Goal: Task Accomplishment & Management: Manage account settings

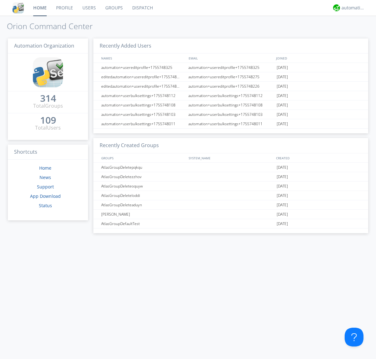
click at [89, 8] on link "Users" at bounding box center [89, 8] width 23 height 16
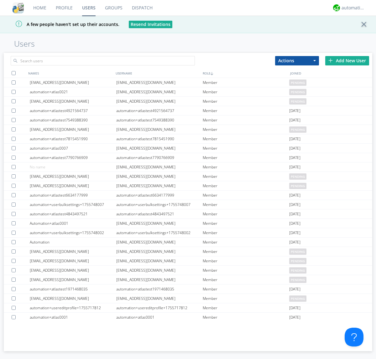
click at [347, 60] on div "Add New User" at bounding box center [347, 60] width 44 height 9
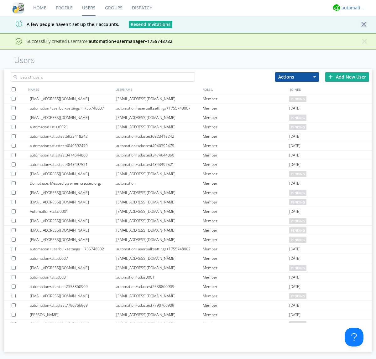
click at [351, 8] on div "automation+atlas" at bounding box center [352, 8] width 23 height 6
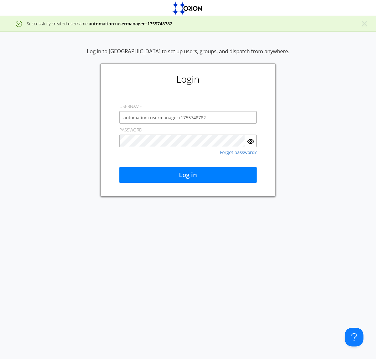
type input "automation+usermanager+1755748782"
click at [188, 175] on button "Log in" at bounding box center [187, 175] width 137 height 16
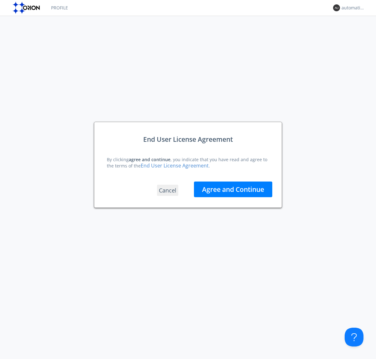
click at [233, 189] on button "Agree and Continue" at bounding box center [233, 190] width 78 height 16
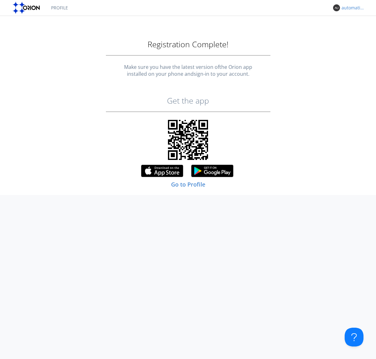
click at [351, 8] on div "automation+usermanager+1755748782" at bounding box center [352, 8] width 23 height 6
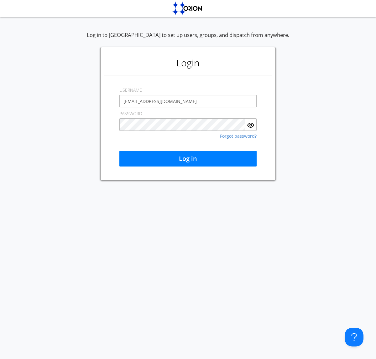
type input "[EMAIL_ADDRESS][DOMAIN_NAME]"
click at [188, 159] on button "Log in" at bounding box center [187, 159] width 137 height 16
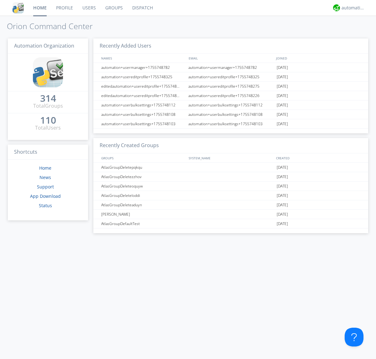
click at [89, 8] on link "Users" at bounding box center [89, 8] width 23 height 16
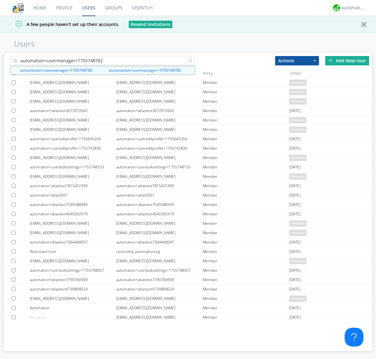
type input "automation+usermanager+1755748782"
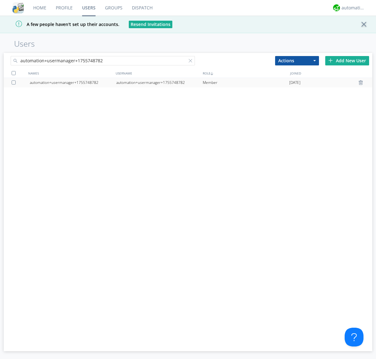
click at [159, 82] on div "automation+usermanager+1755748782" at bounding box center [159, 82] width 86 height 9
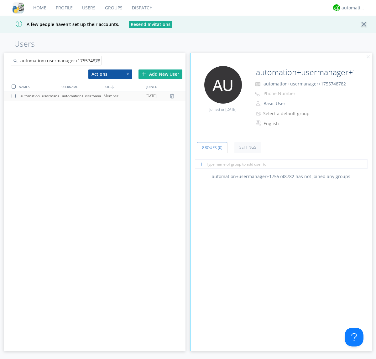
click at [292, 104] on button "Basic User" at bounding box center [292, 103] width 63 height 9
click at [0, 0] on link "Manager" at bounding box center [0, 0] width 0 height 0
click at [351, 8] on div "automation+atlas" at bounding box center [352, 8] width 23 height 6
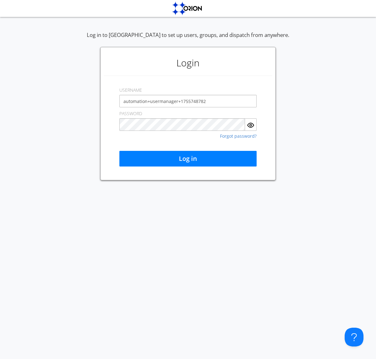
type input "automation+usermanager+1755748782"
click at [188, 159] on button "Log in" at bounding box center [187, 159] width 137 height 16
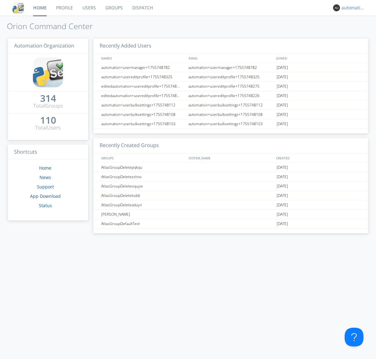
click at [351, 8] on div "automation+usermanager+1755748782" at bounding box center [352, 8] width 23 height 6
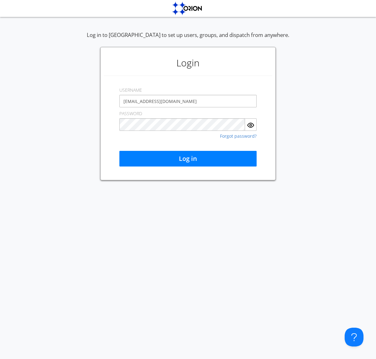
type input "[EMAIL_ADDRESS][DOMAIN_NAME]"
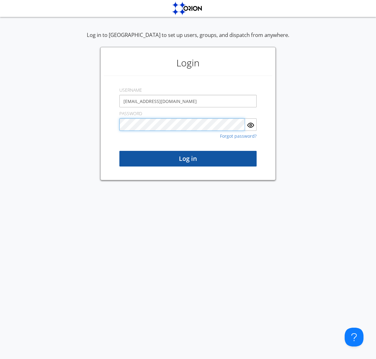
click at [188, 159] on button "Log in" at bounding box center [187, 159] width 137 height 16
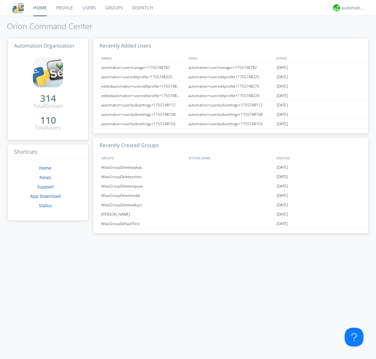
click at [89, 8] on link "Users" at bounding box center [89, 8] width 23 height 16
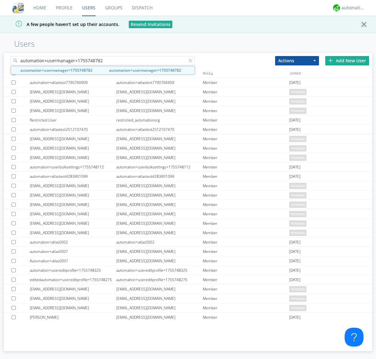
type input "automation+usermanager+1755748782"
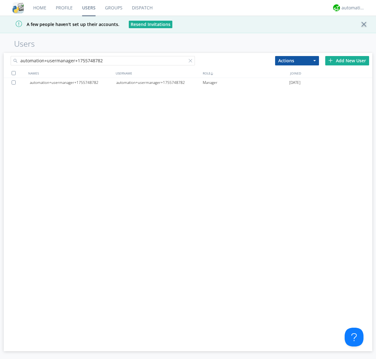
click at [15, 82] on div at bounding box center [15, 82] width 6 height 4
click at [297, 60] on button "Actions" at bounding box center [297, 60] width 44 height 9
click at [0, 0] on link "Delete User" at bounding box center [0, 0] width 0 height 0
